Goal: Information Seeking & Learning: Understand process/instructions

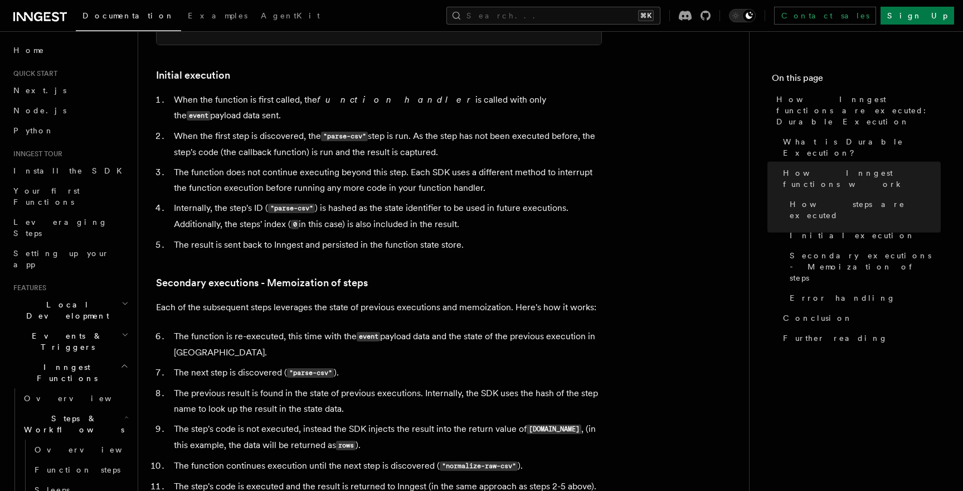
scroll to position [1375, 0]
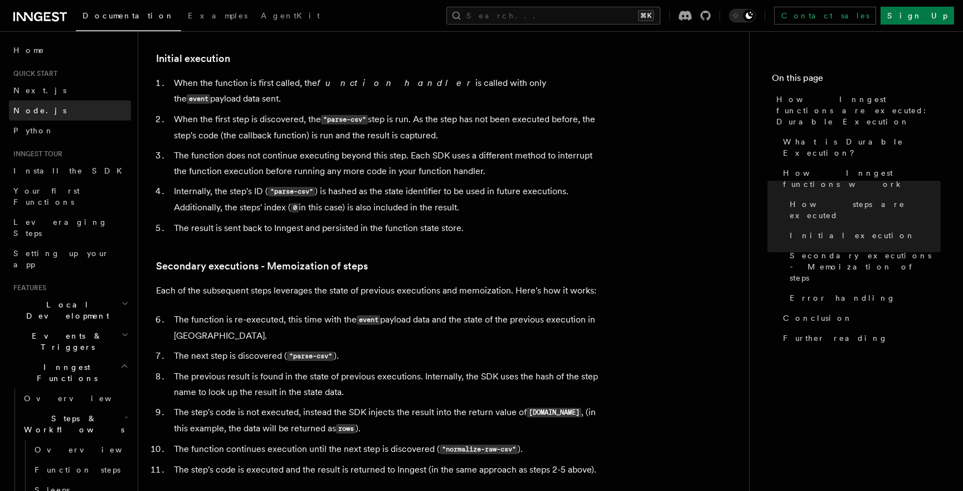
click at [49, 114] on link "Node.js" at bounding box center [70, 110] width 122 height 20
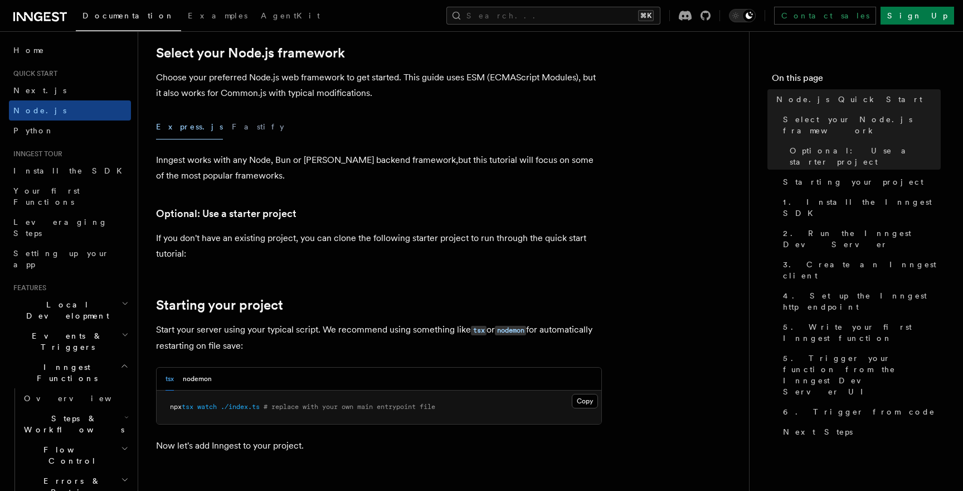
scroll to position [333, 0]
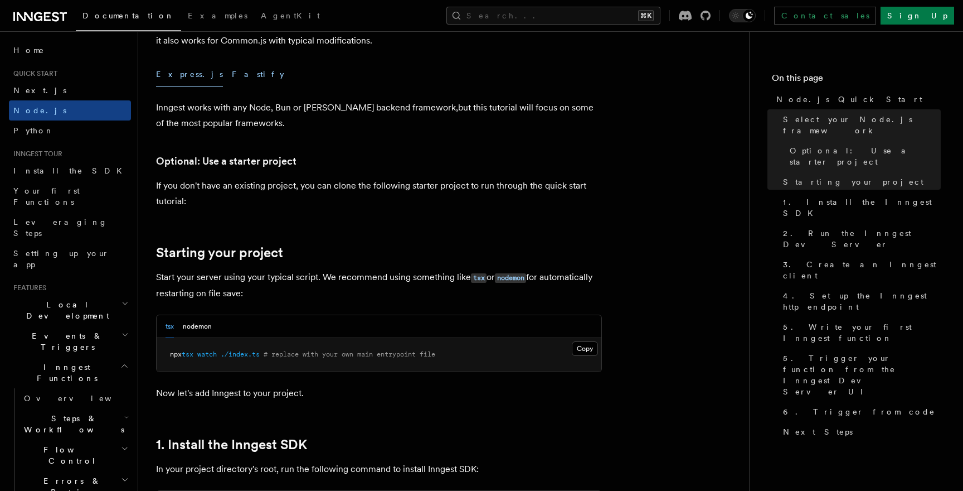
click at [232, 74] on button "Fastify" at bounding box center [258, 74] width 52 height 25
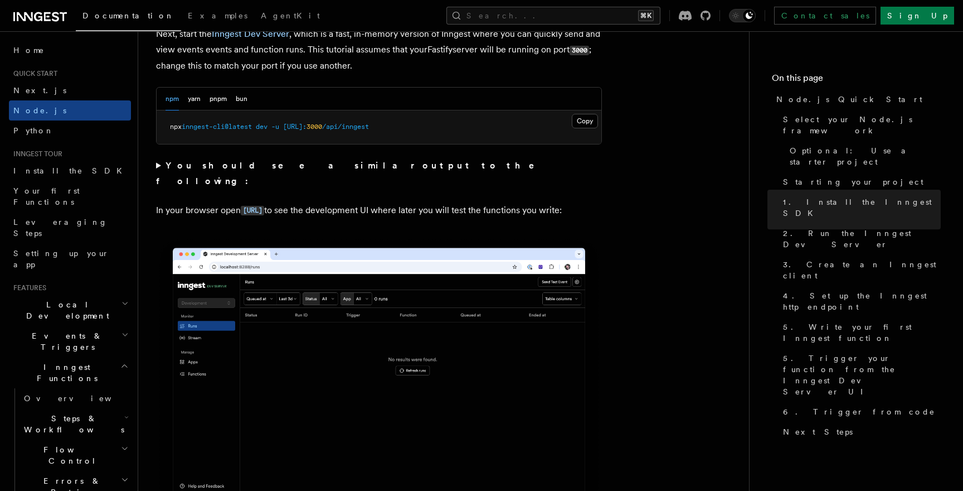
scroll to position [840, 0]
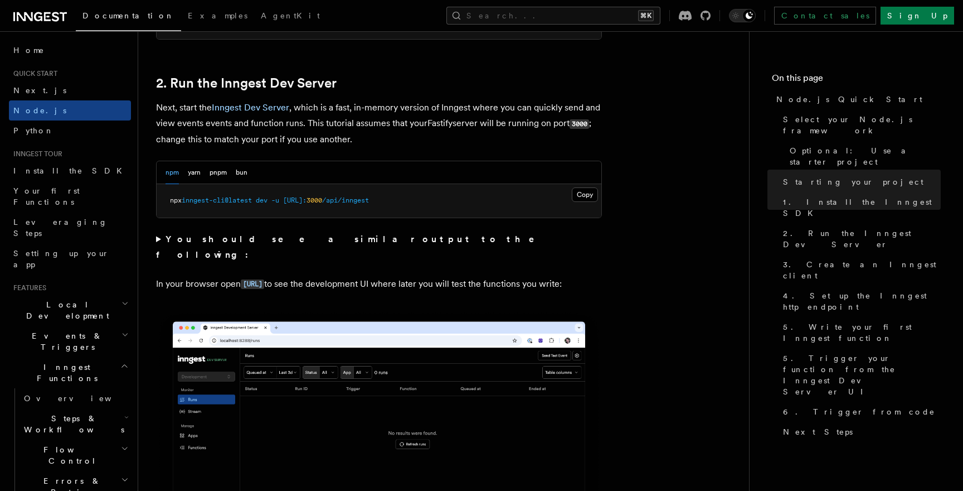
click at [244, 200] on span "inngest-cli@latest" at bounding box center [217, 200] width 70 height 8
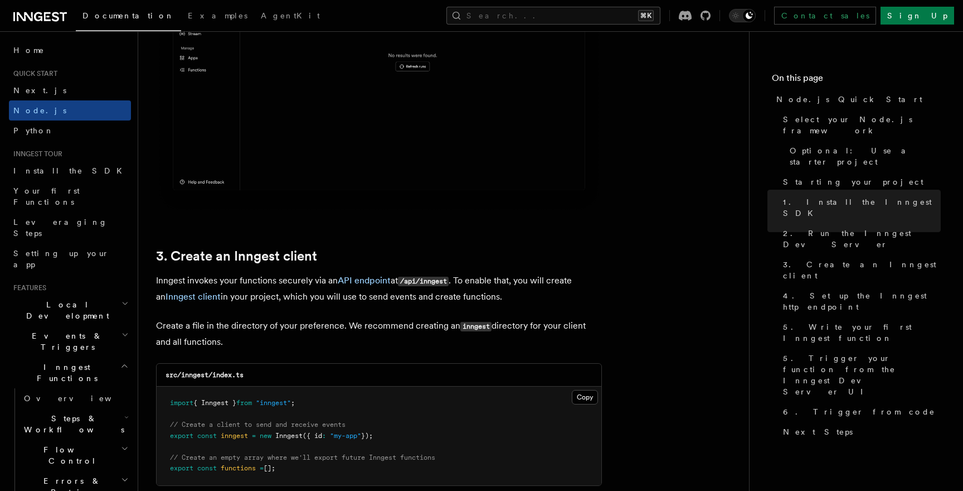
scroll to position [1329, 0]
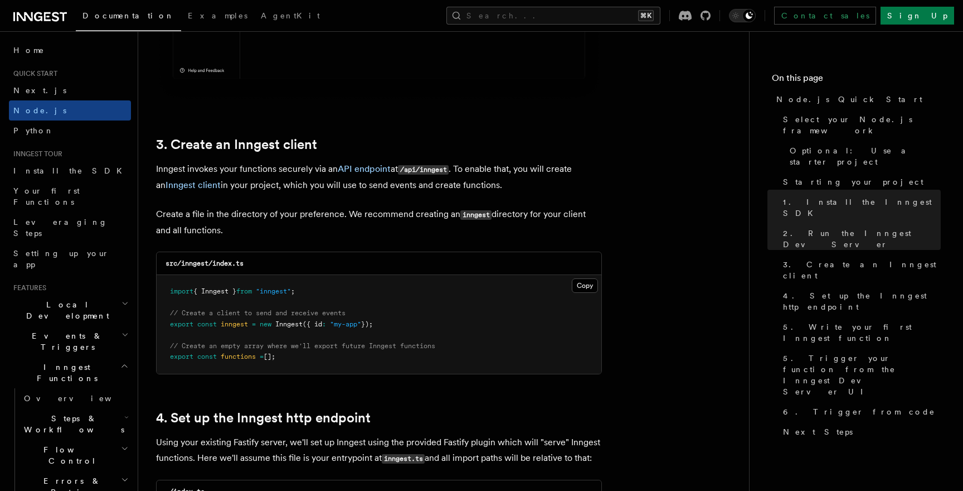
click at [178, 293] on span "import" at bounding box center [181, 291] width 23 height 8
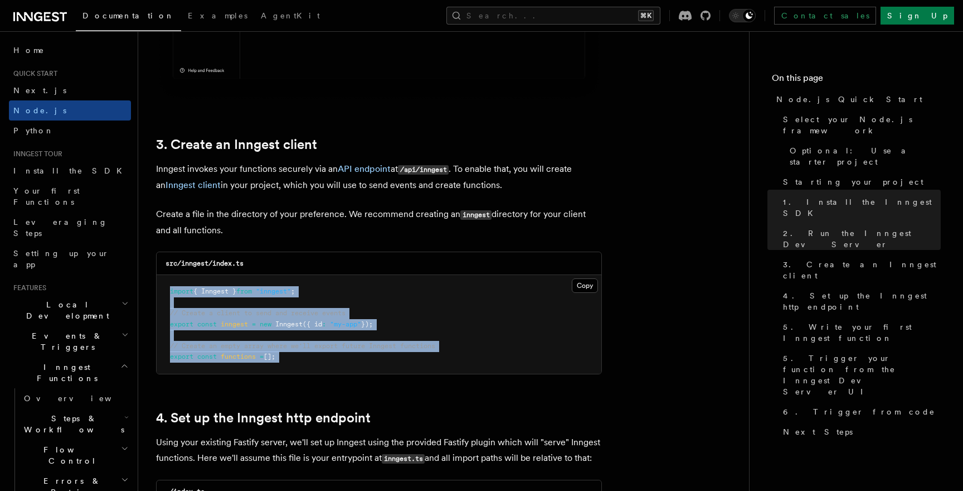
drag, startPoint x: 178, startPoint y: 293, endPoint x: 309, endPoint y: 352, distance: 143.0
click at [309, 352] on pre "import { Inngest } from "inngest" ; // Create a client to send and receive even…" at bounding box center [379, 324] width 445 height 99
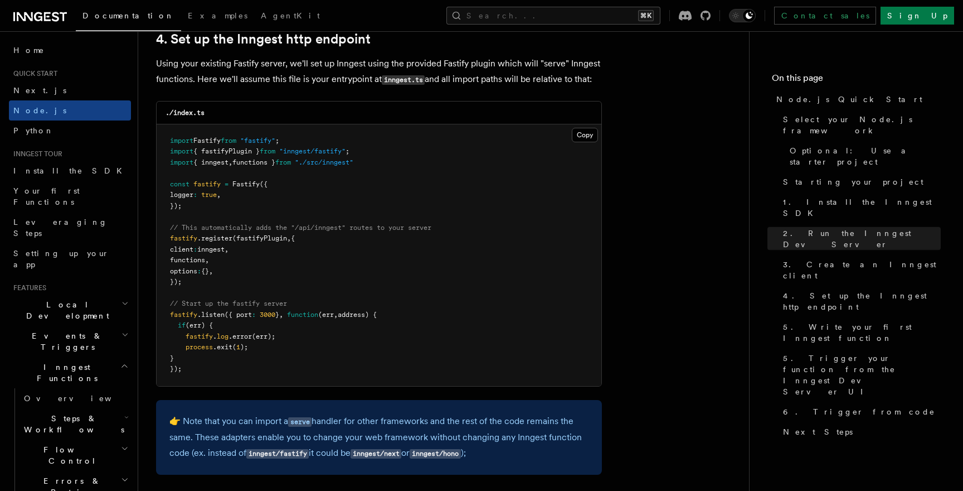
scroll to position [1715, 0]
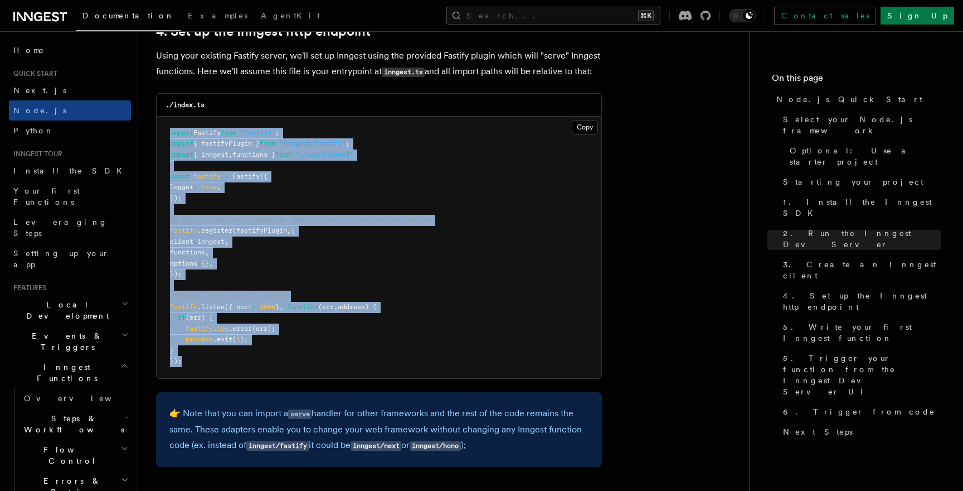
drag, startPoint x: 169, startPoint y: 127, endPoint x: 295, endPoint y: 366, distance: 270.8
click at [295, 366] on pre "import Fastify from "fastify" ; import { fastifyPlugin } from "inngest/fastify"…" at bounding box center [379, 247] width 445 height 261
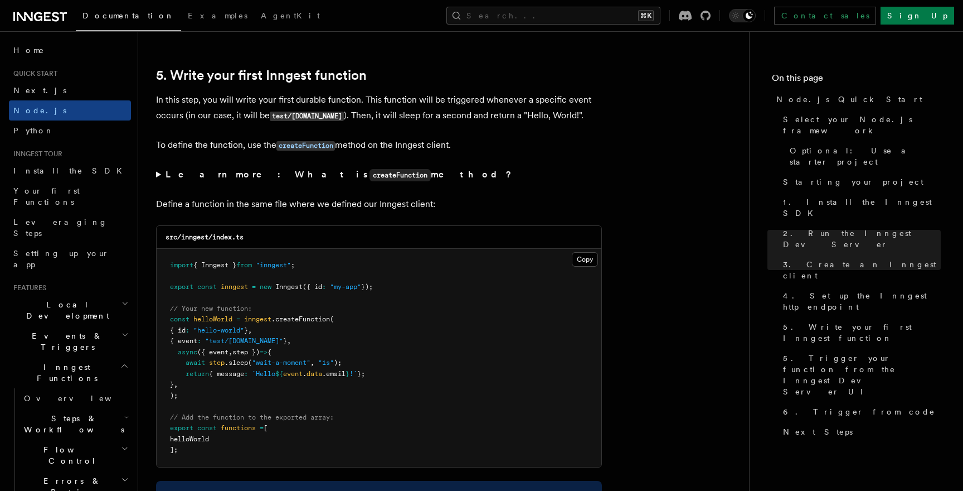
scroll to position [2186, 0]
